Goal: Task Accomplishment & Management: Manage account settings

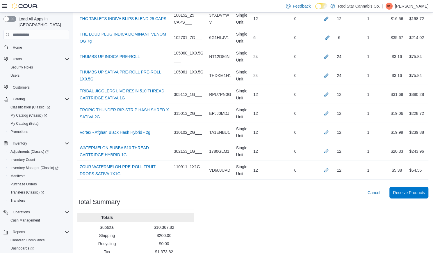
scroll to position [29, 0]
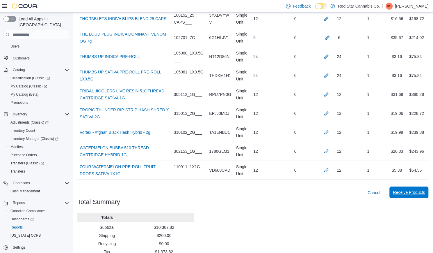
click at [407, 189] on span "Receive Products" at bounding box center [409, 192] width 32 height 6
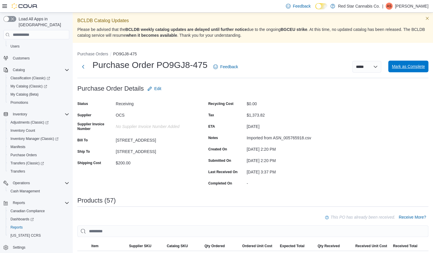
click at [405, 64] on span "Mark as Complete" at bounding box center [408, 67] width 33 height 12
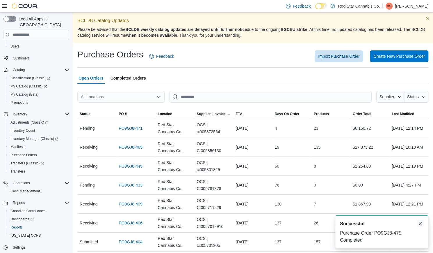
click at [420, 221] on button "Dismiss toast" at bounding box center [420, 223] width 7 height 7
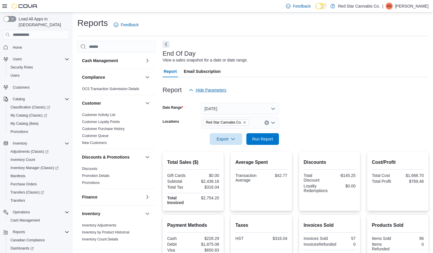
scroll to position [262, 0]
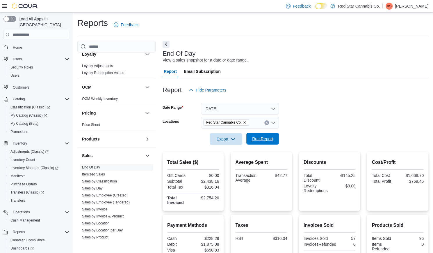
click at [264, 141] on span "Run Report" at bounding box center [262, 139] width 21 height 6
